Goal: Find specific page/section: Find specific page/section

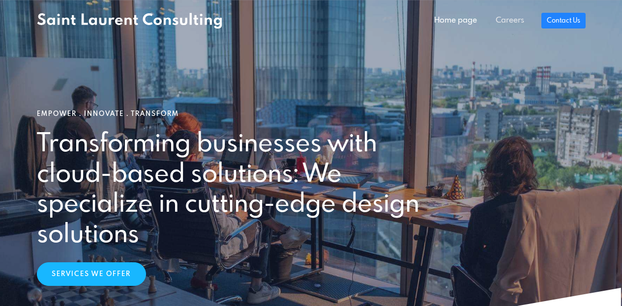
click at [514, 19] on link "Careers" at bounding box center [509, 21] width 47 height 20
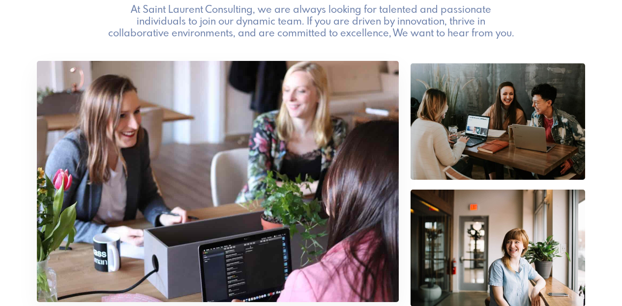
scroll to position [735, 0]
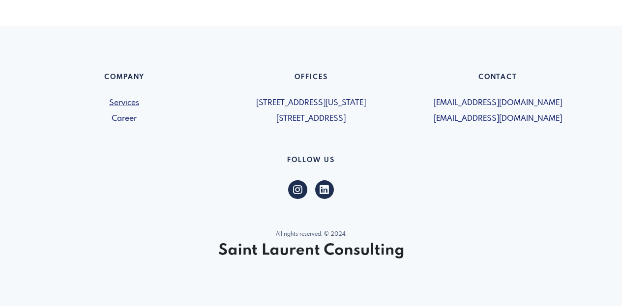
click at [120, 102] on link "Services" at bounding box center [124, 103] width 175 height 12
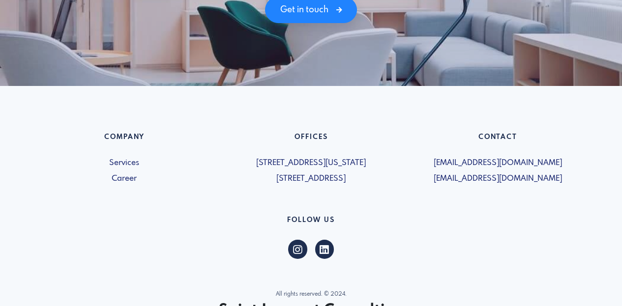
scroll to position [1489, 0]
